Goal: Find contact information: Find contact information

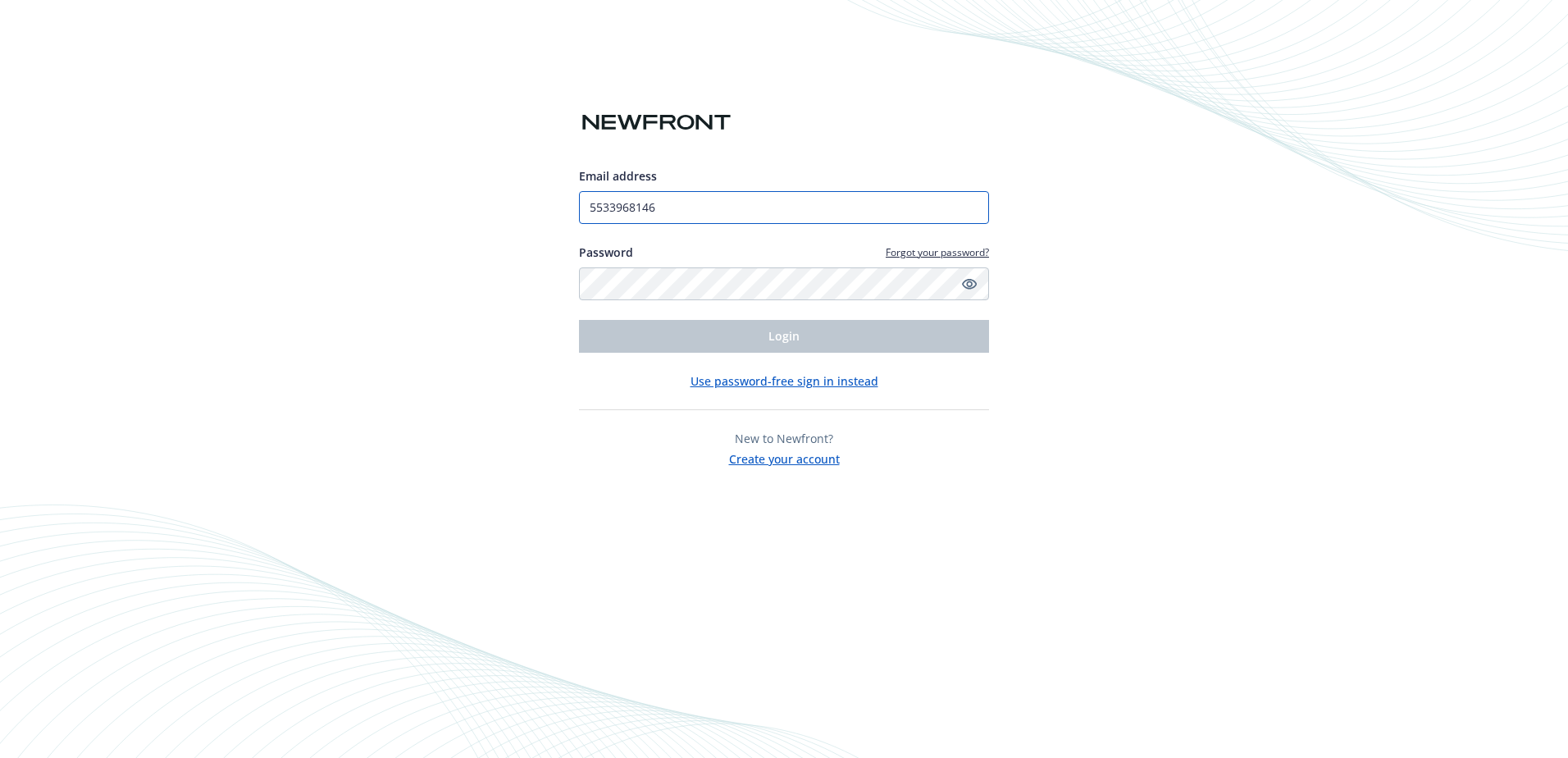
drag, startPoint x: 639, startPoint y: 204, endPoint x: 703, endPoint y: 207, distance: 64.1
click at [639, 204] on input "5533968146" at bounding box center [783, 207] width 410 height 33
drag, startPoint x: 575, startPoint y: 192, endPoint x: 562, endPoint y: 187, distance: 13.9
click at [562, 187] on div "Email address 5533968146 Password Forgot your password? Login Use password-free…" at bounding box center [784, 379] width 1568 height 758
type input "IdilCeren.Cetin@VERIFONE.com"
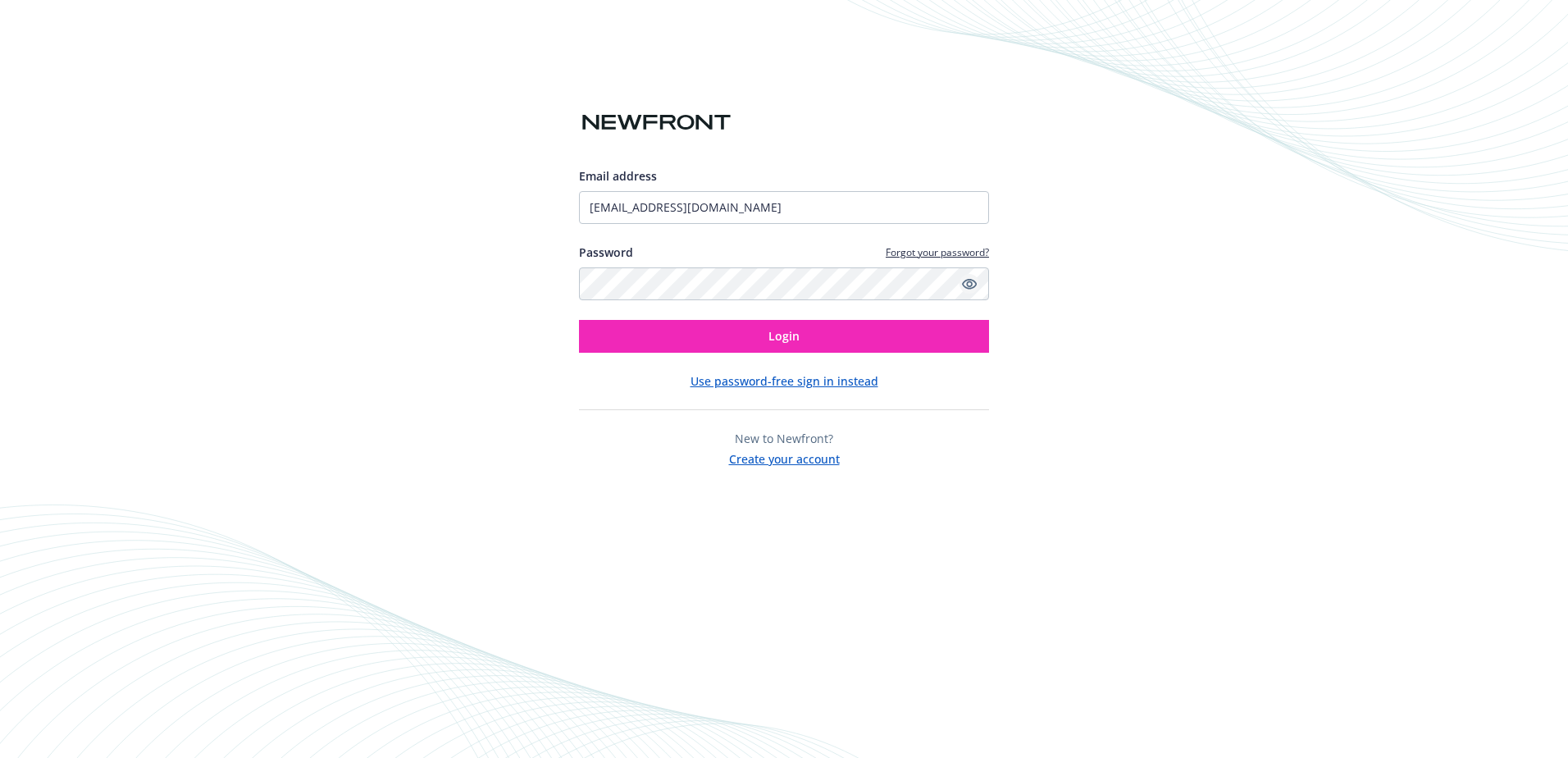
click at [967, 289] on icon "Show password" at bounding box center [969, 284] width 15 height 15
click at [739, 321] on button "Login" at bounding box center [783, 336] width 410 height 33
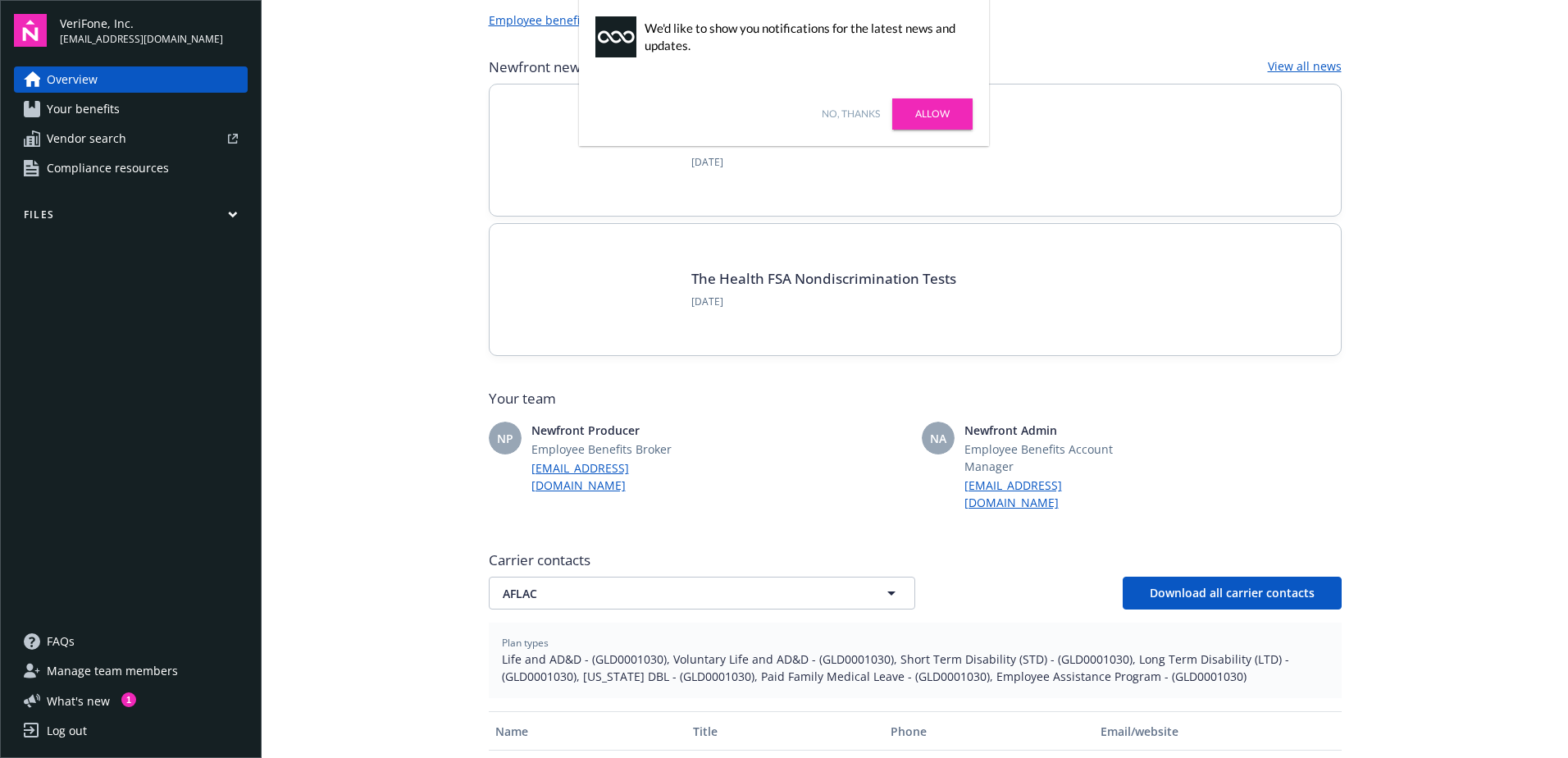
scroll to position [246, 0]
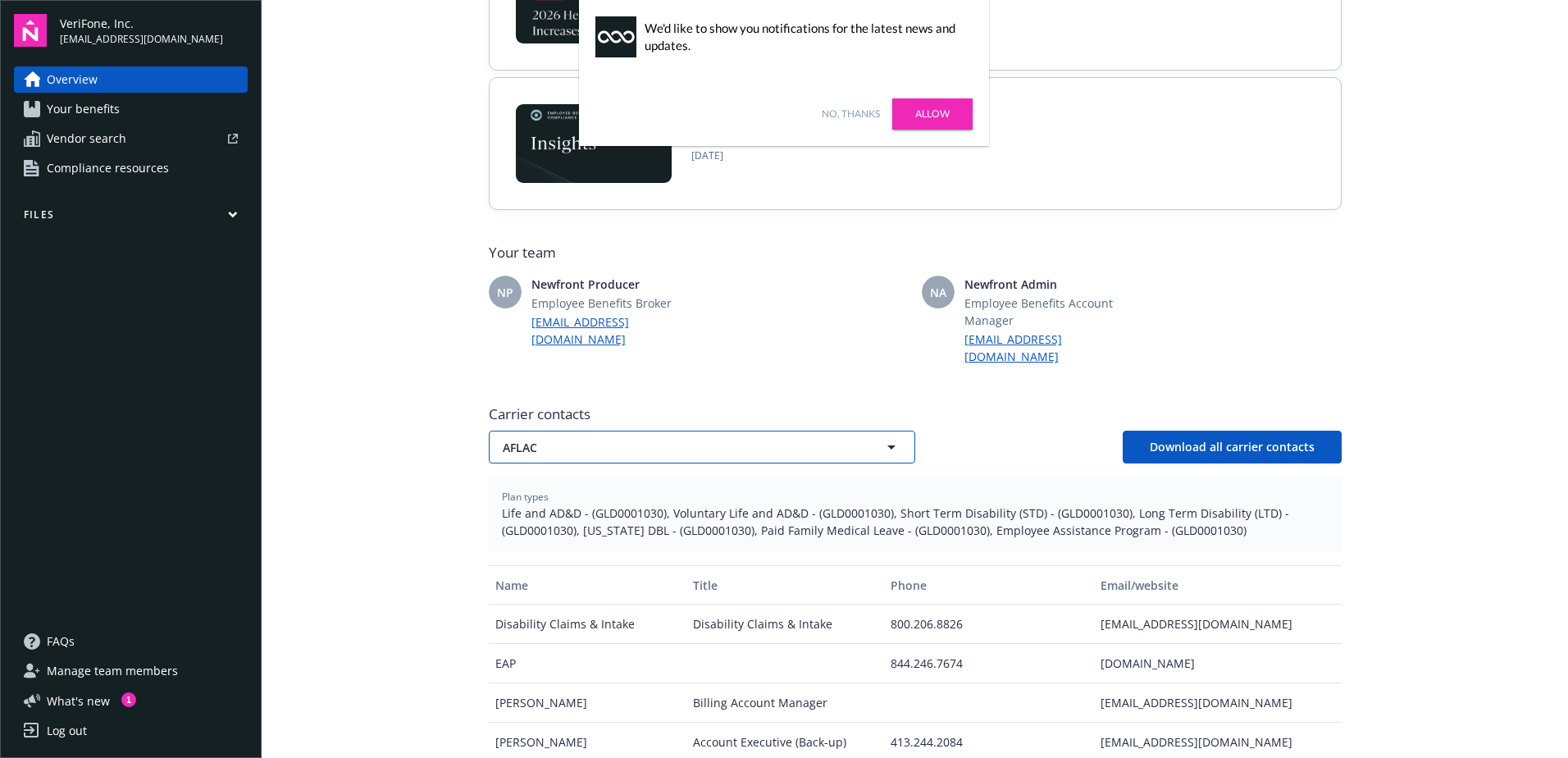
click at [558, 438] on span "AFLAC" at bounding box center [673, 446] width 341 height 17
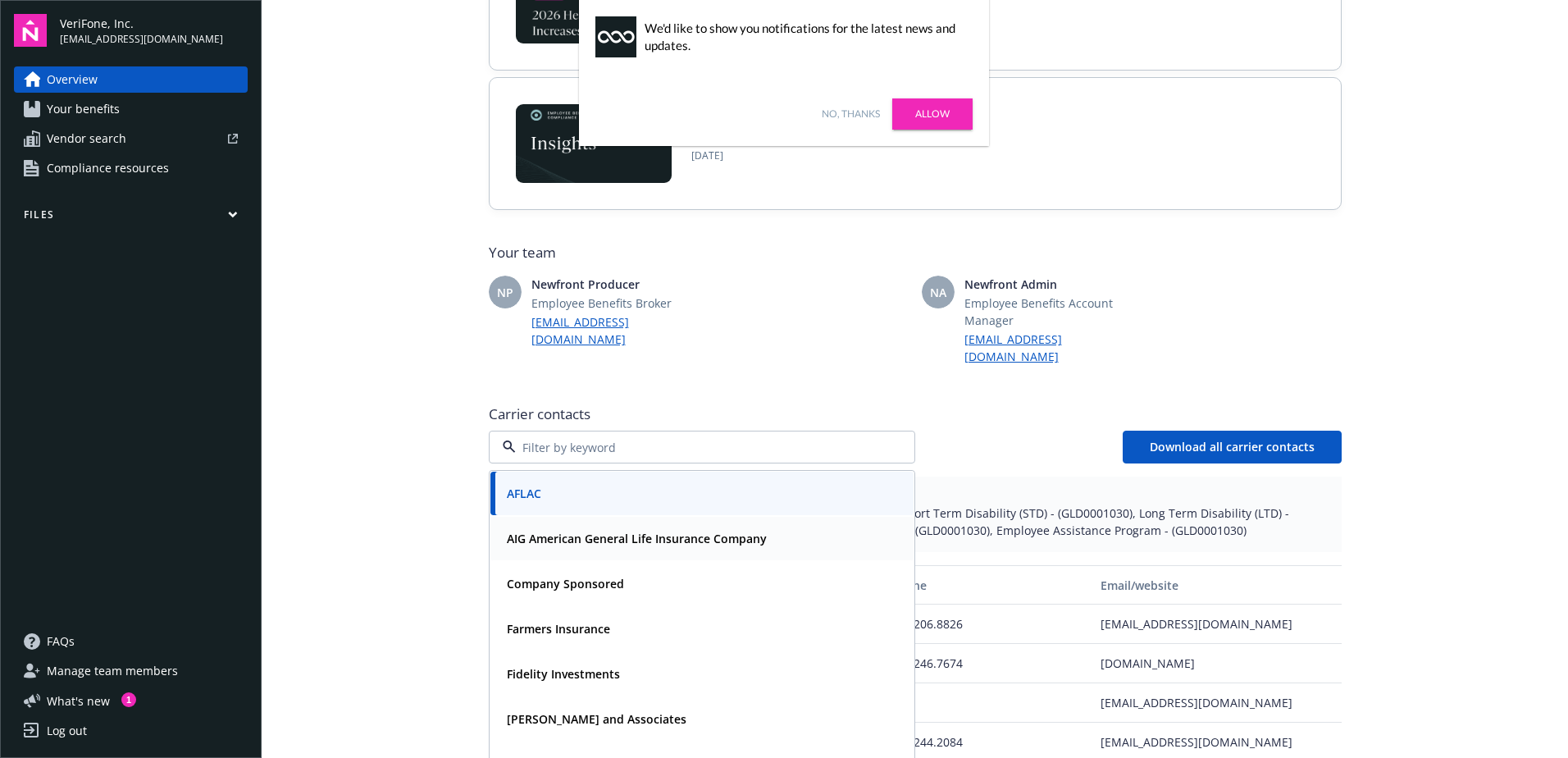
click at [603, 530] on strong "AIG American General Life Insurance Company" at bounding box center [637, 537] width 260 height 15
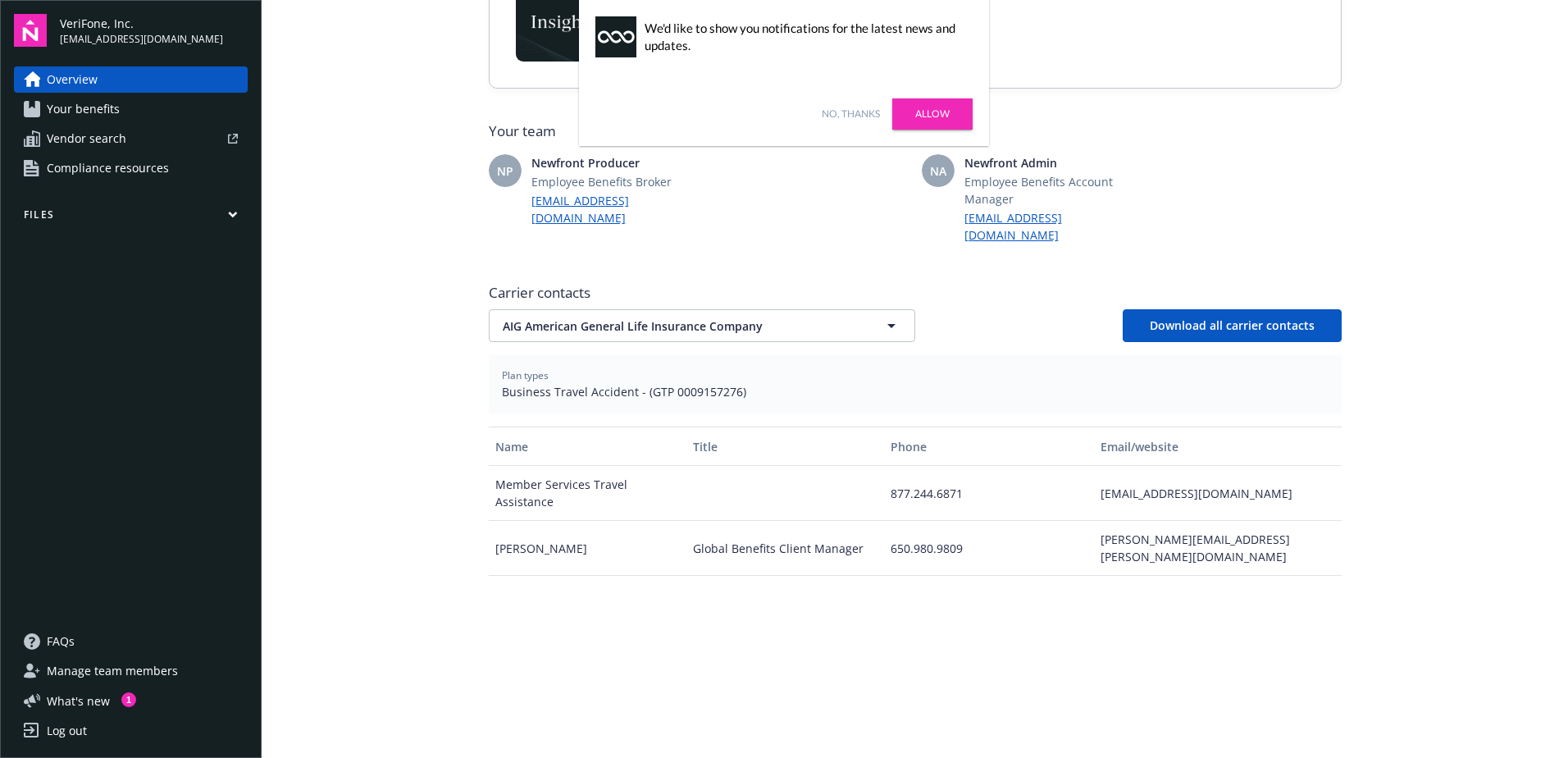
scroll to position [410, 0]
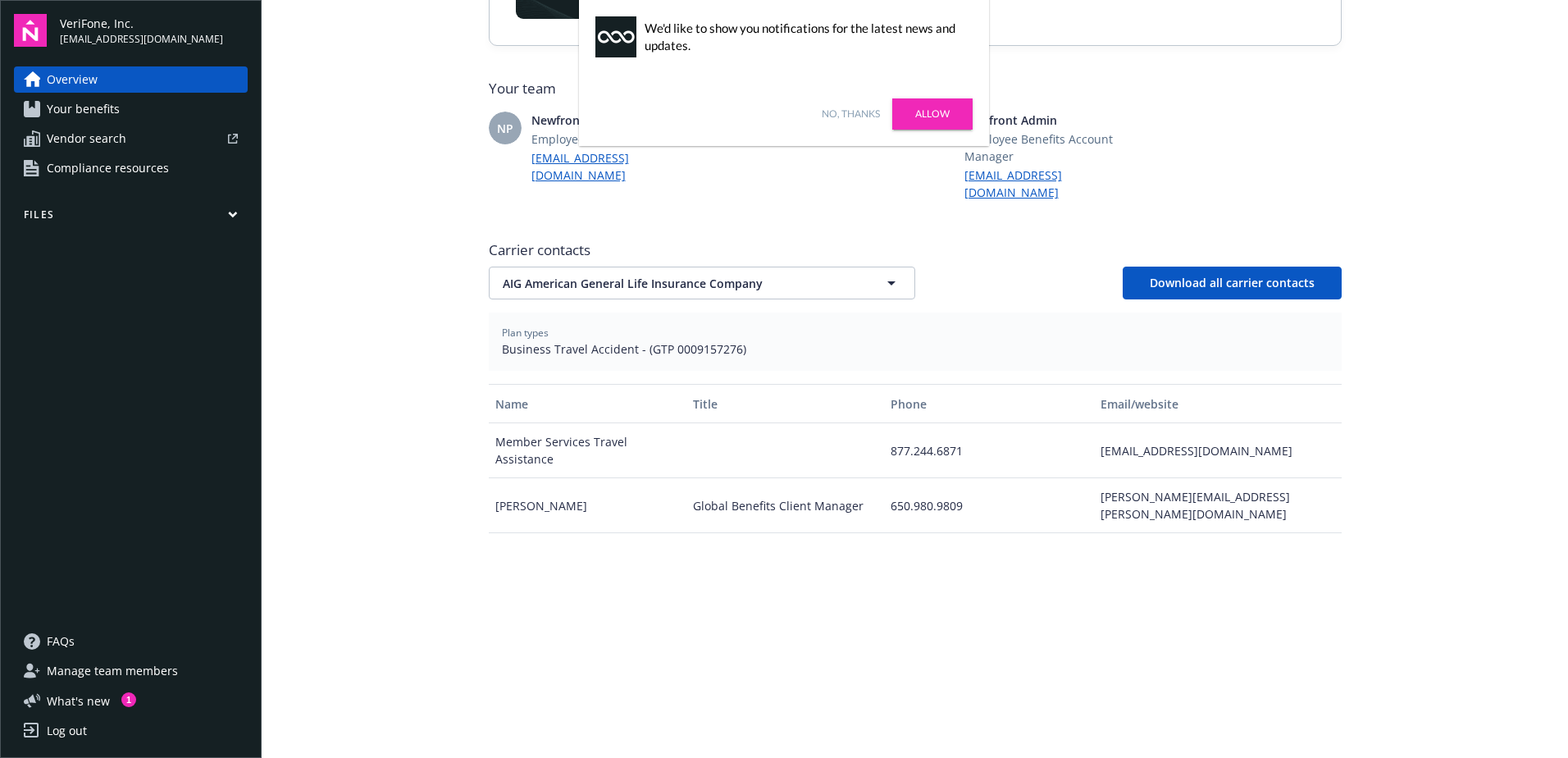
click at [1246, 484] on div "[PERSON_NAME][EMAIL_ADDRESS][PERSON_NAME][DOMAIN_NAME]" at bounding box center [1217, 505] width 246 height 55
drag, startPoint x: 1214, startPoint y: 429, endPoint x: 1095, endPoint y: 431, distance: 119.0
click at [1095, 431] on div "[EMAIL_ADDRESS][DOMAIN_NAME]" at bounding box center [1217, 451] width 246 height 55
copy div "[EMAIL_ADDRESS][DOMAIN_NAME]"
